Goal: Task Accomplishment & Management: Manage account settings

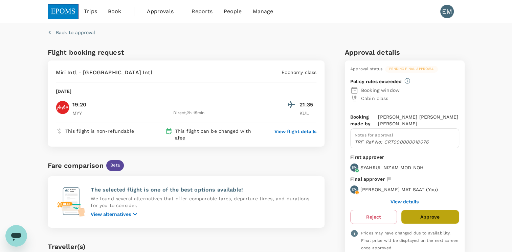
click at [442, 213] on button "Approve" at bounding box center [430, 217] width 58 height 14
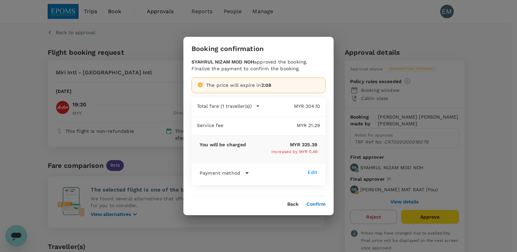
click at [316, 203] on button "Confirm" at bounding box center [316, 204] width 19 height 5
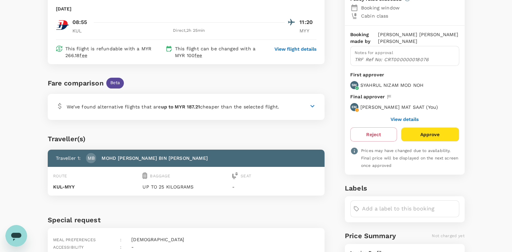
scroll to position [102, 0]
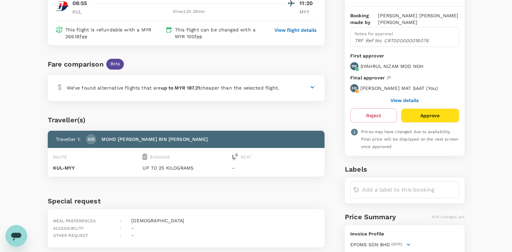
click at [438, 115] on button "Approve" at bounding box center [430, 116] width 58 height 14
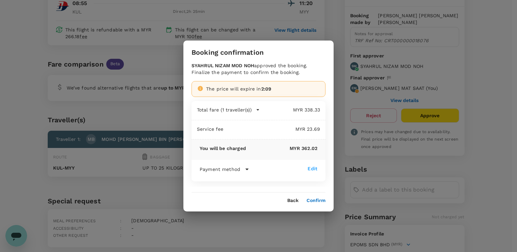
click at [313, 202] on button "Confirm" at bounding box center [316, 200] width 19 height 5
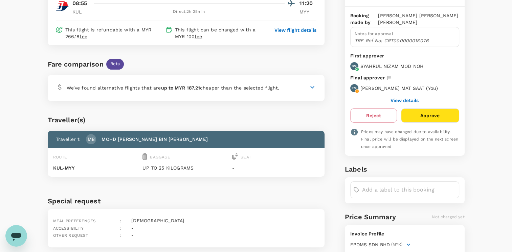
scroll to position [0, 0]
